Goal: Task Accomplishment & Management: Manage account settings

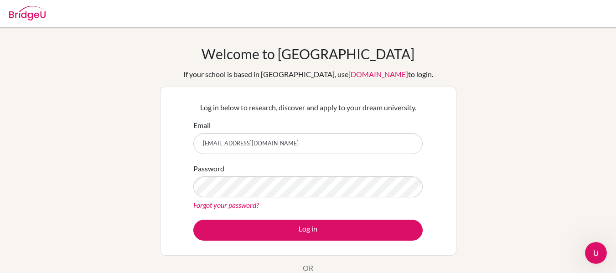
type input "idia796@aisbmali.org"
click at [244, 206] on link "Forgot your password?" at bounding box center [226, 205] width 66 height 9
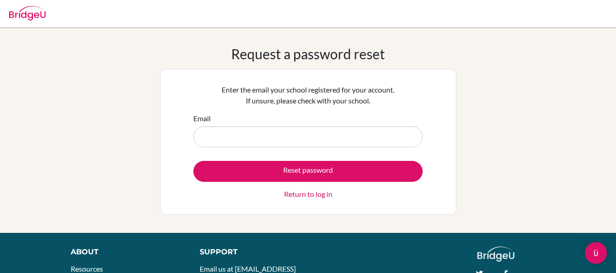
type input "i"
type input "I"
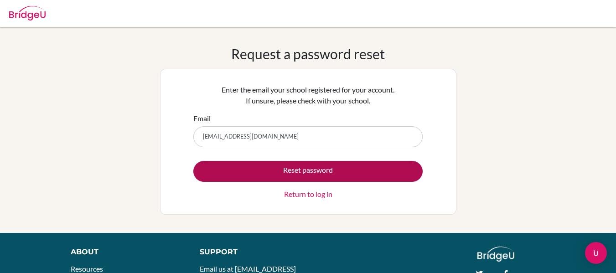
type input "[EMAIL_ADDRESS][DOMAIN_NAME]"
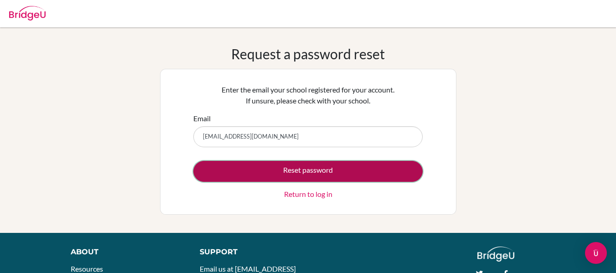
click at [275, 171] on button "Reset password" at bounding box center [307, 171] width 229 height 21
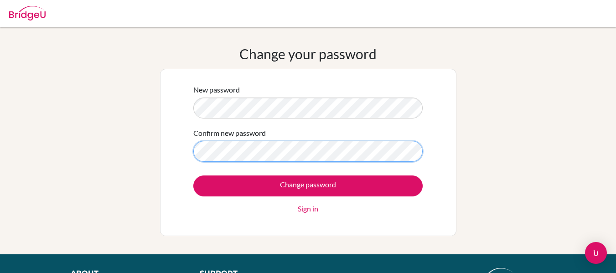
click at [193, 175] on input "Change password" at bounding box center [307, 185] width 229 height 21
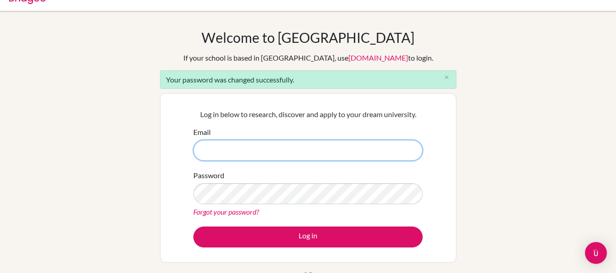
scroll to position [17, 0]
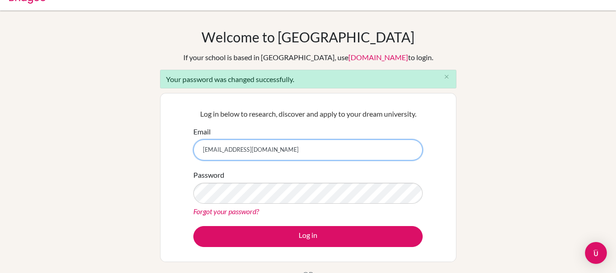
type input "idia796@aisbmali.org"
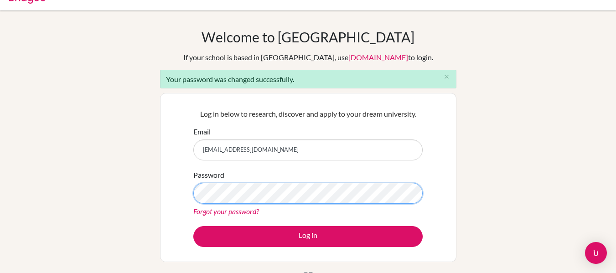
click at [193, 226] on button "Log in" at bounding box center [307, 236] width 229 height 21
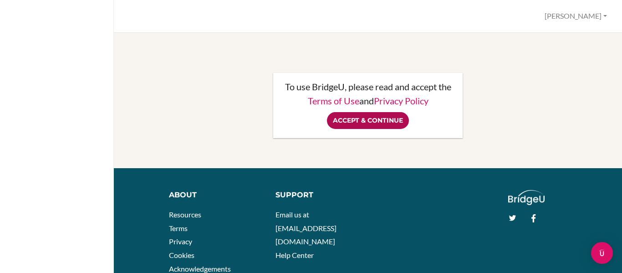
click at [369, 122] on input "Accept & Continue" at bounding box center [368, 120] width 82 height 17
